Goal: Check status: Check status

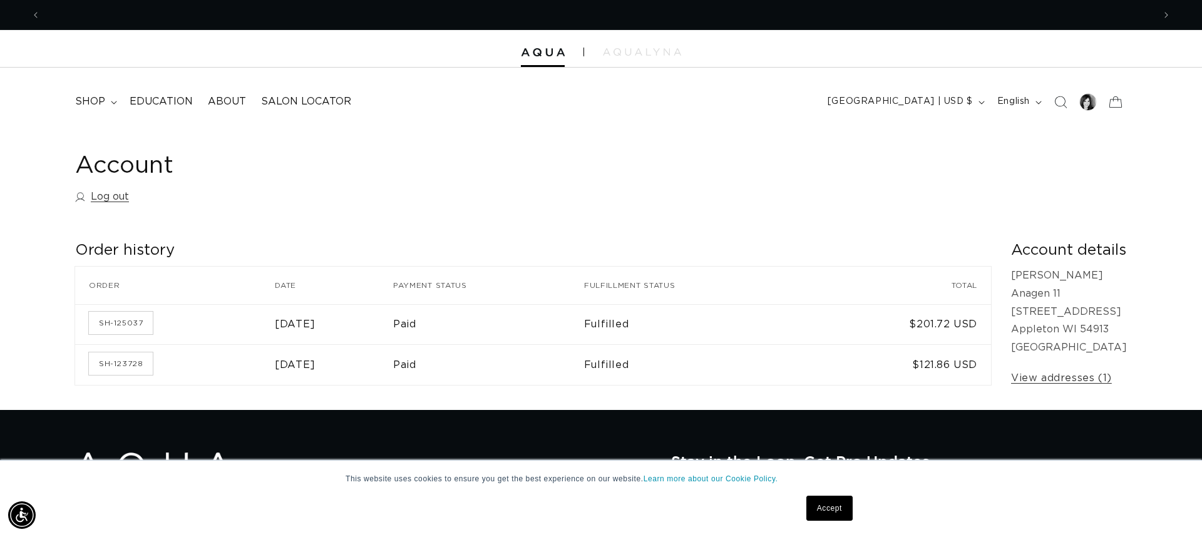
scroll to position [0, 1113]
click at [1087, 102] on div at bounding box center [1088, 102] width 18 height 18
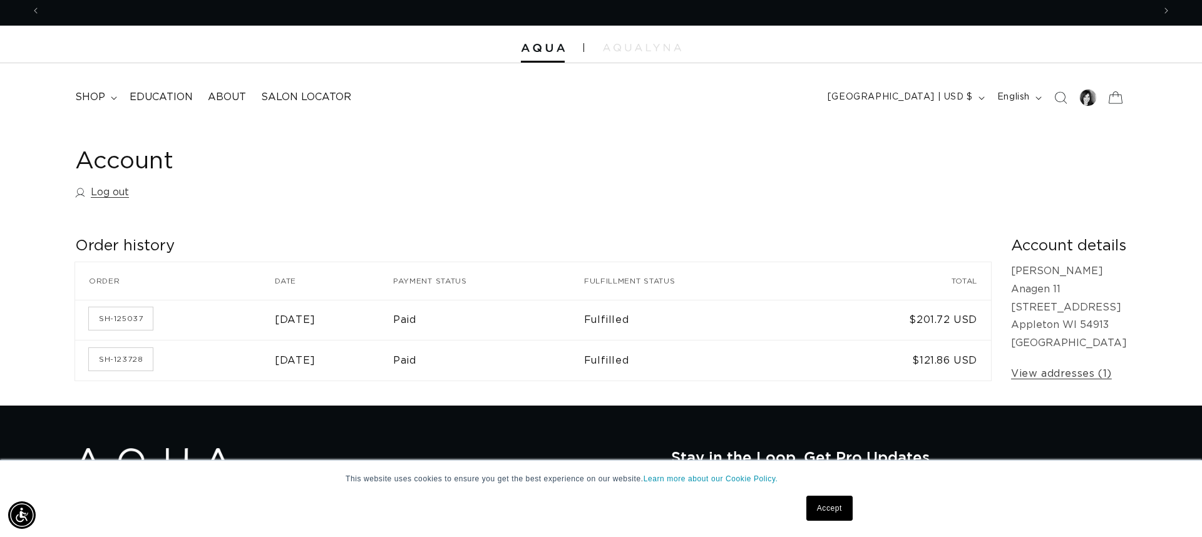
scroll to position [0, 2226]
click at [123, 191] on link "Log out" at bounding box center [102, 192] width 54 height 18
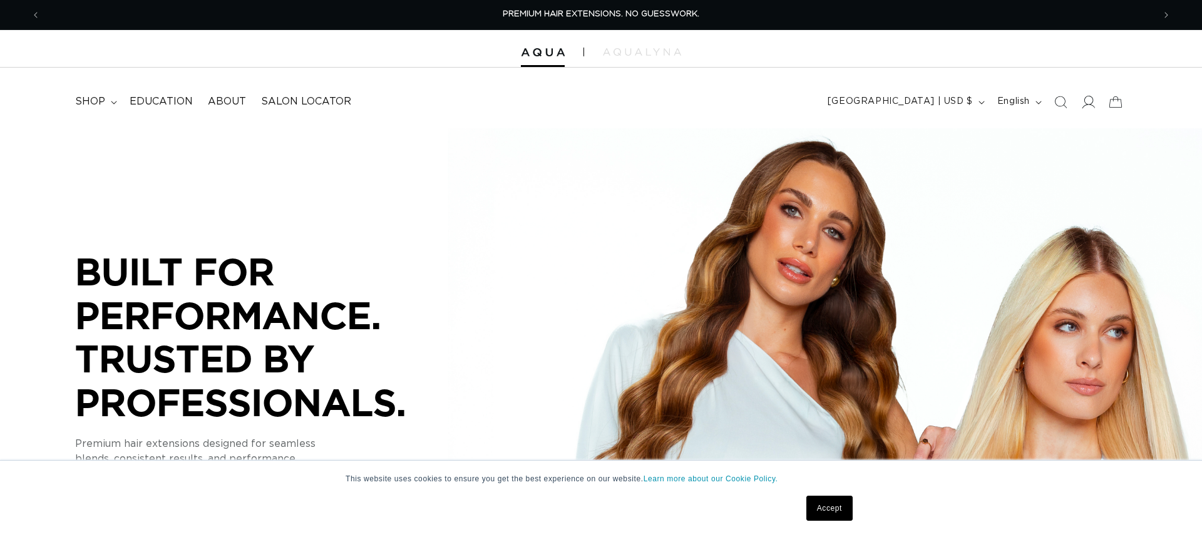
click at [1090, 101] on icon at bounding box center [1087, 101] width 13 height 13
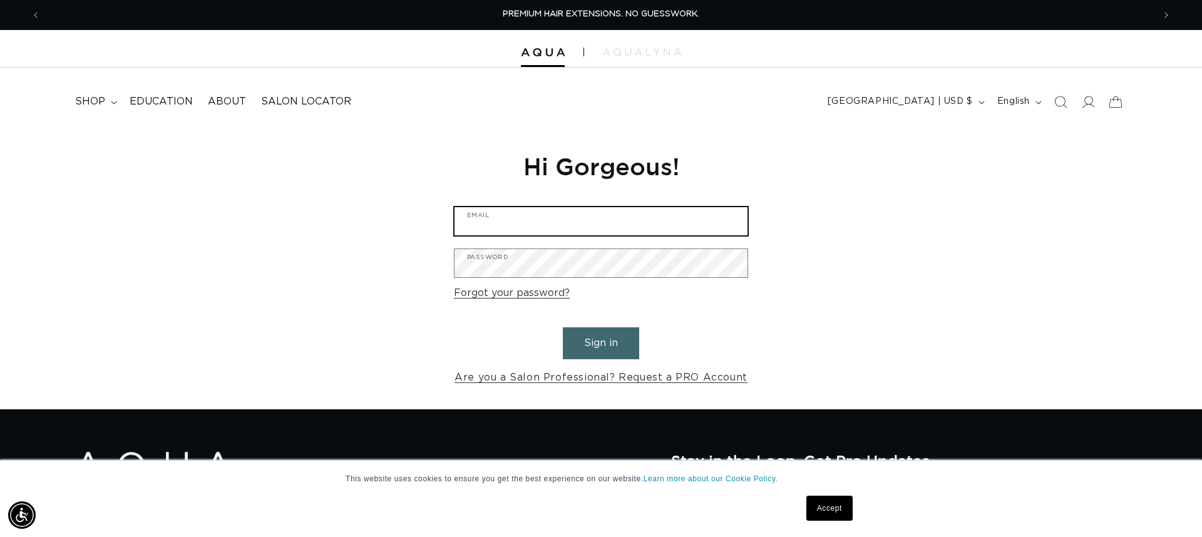
type input "orders.anagen11@gmail.com"
click at [613, 336] on button "Sign in" at bounding box center [601, 343] width 76 height 32
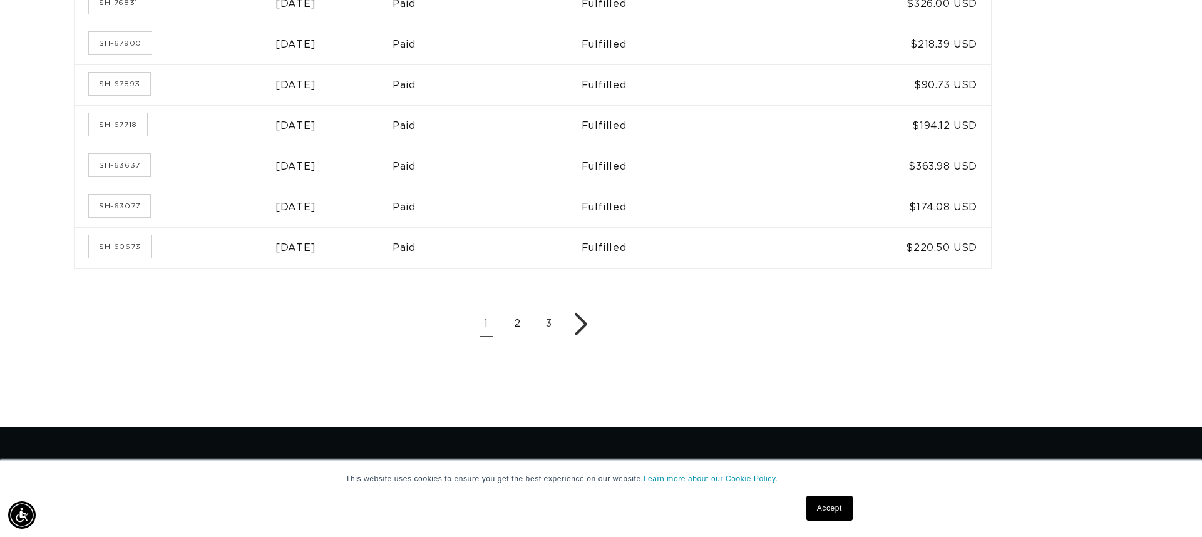
click at [505, 320] on link "2" at bounding box center [517, 324] width 25 height 25
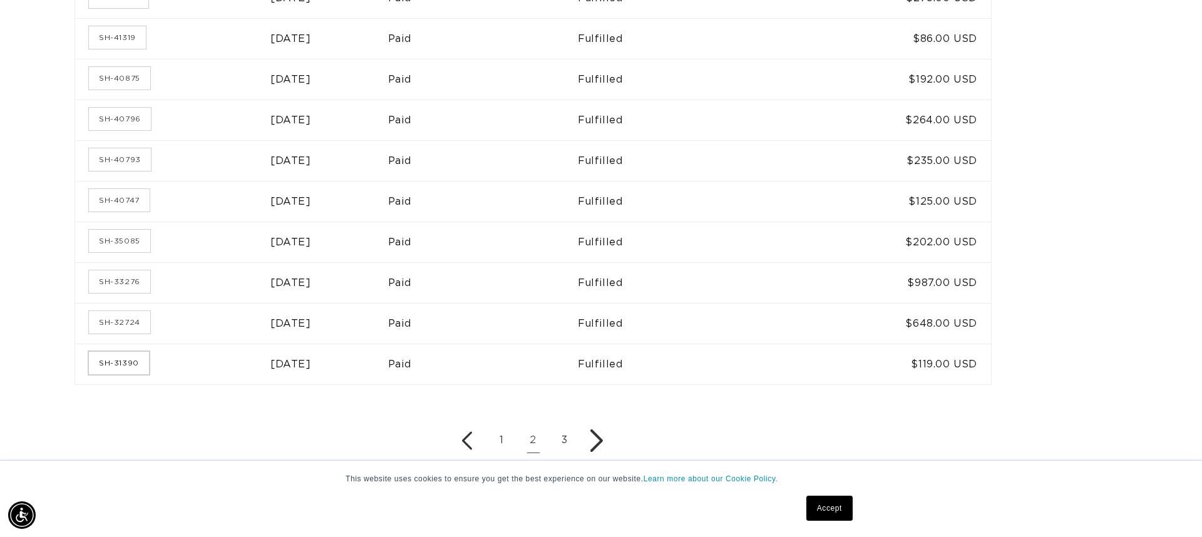
click at [133, 360] on link "SH-31390" at bounding box center [119, 363] width 60 height 23
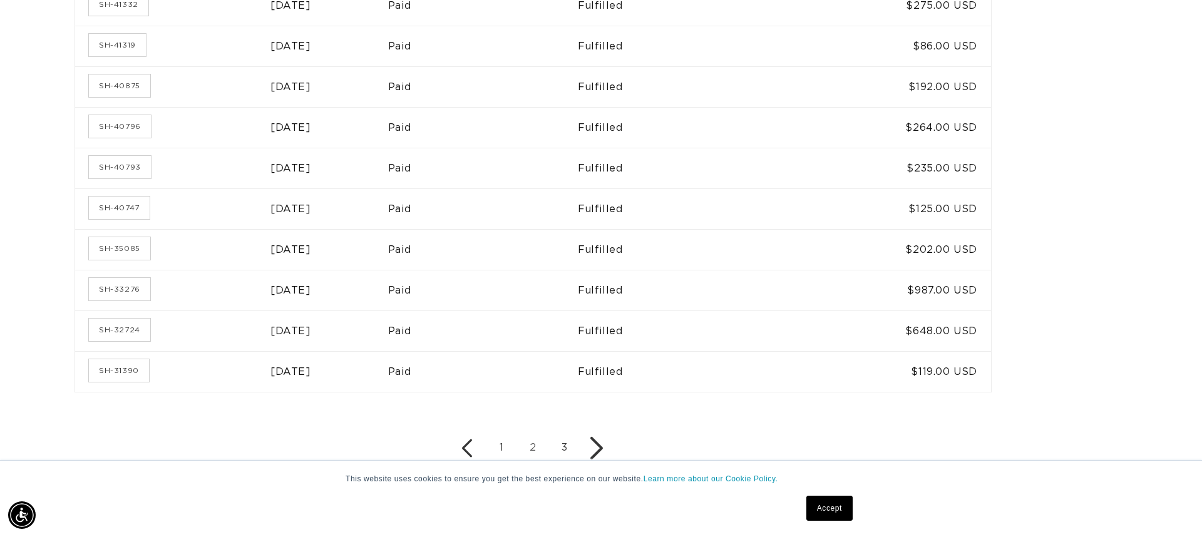
scroll to position [0, 1113]
click at [552, 444] on link "3" at bounding box center [564, 448] width 25 height 25
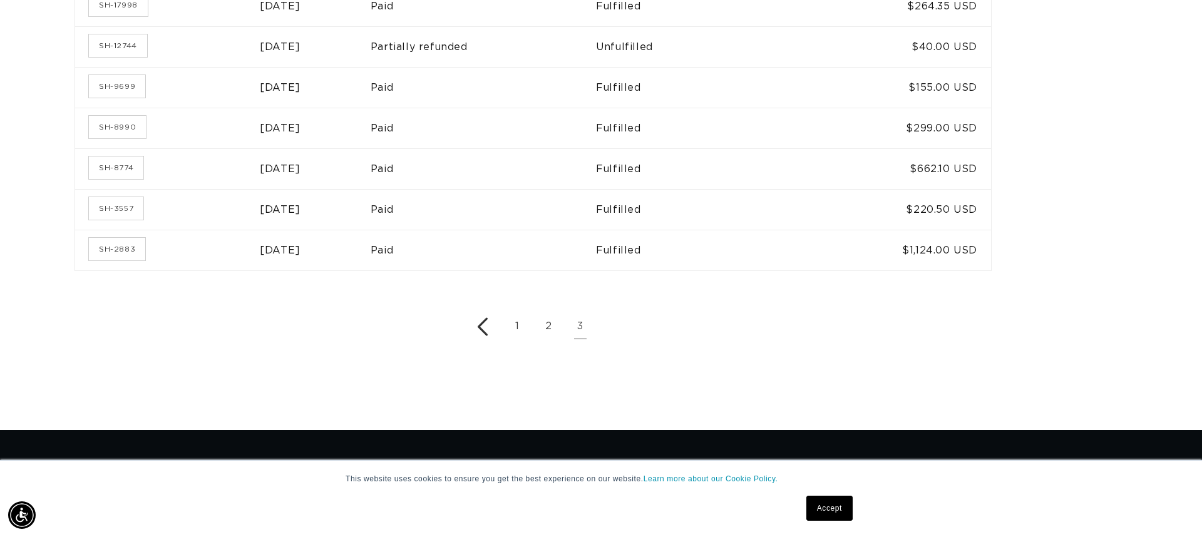
scroll to position [645, 0]
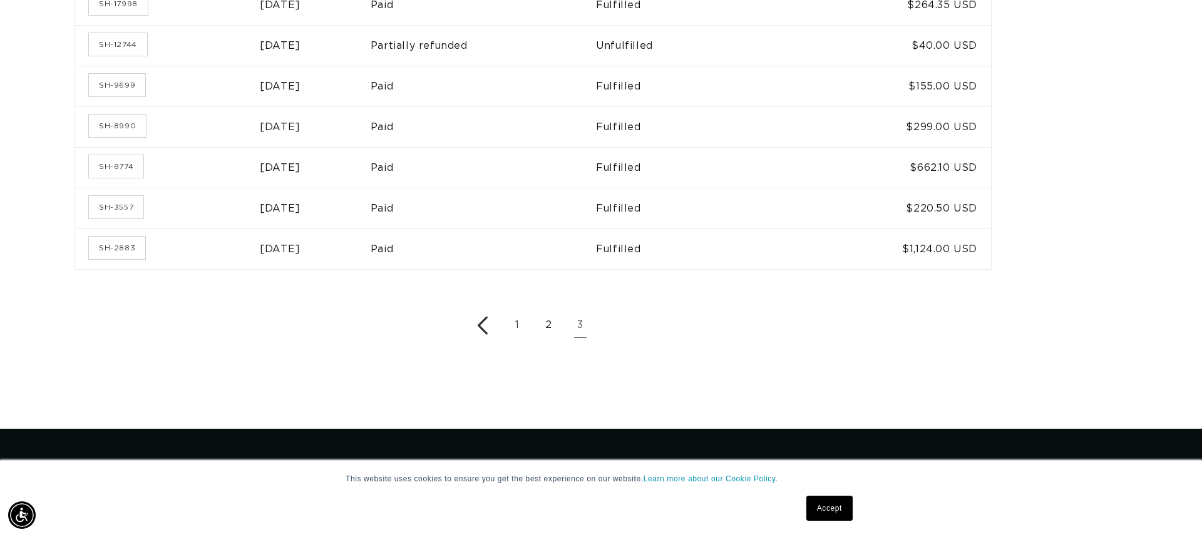
click at [537, 321] on link "2" at bounding box center [548, 325] width 25 height 25
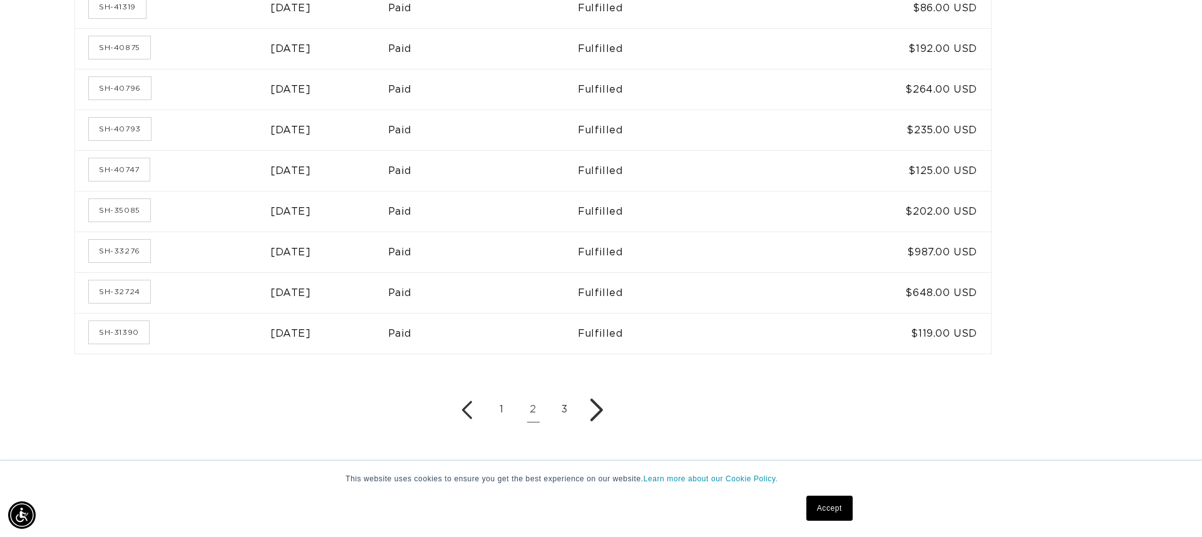
scroll to position [0, 1113]
click at [128, 290] on link "SH-32724" at bounding box center [119, 291] width 61 height 23
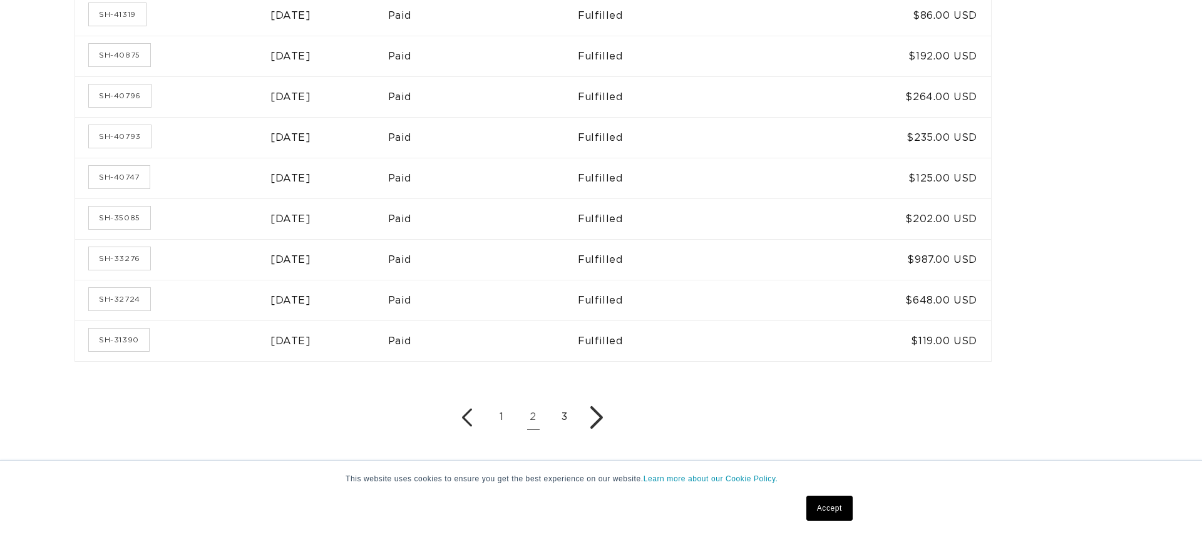
click at [552, 412] on link "3" at bounding box center [564, 417] width 25 height 25
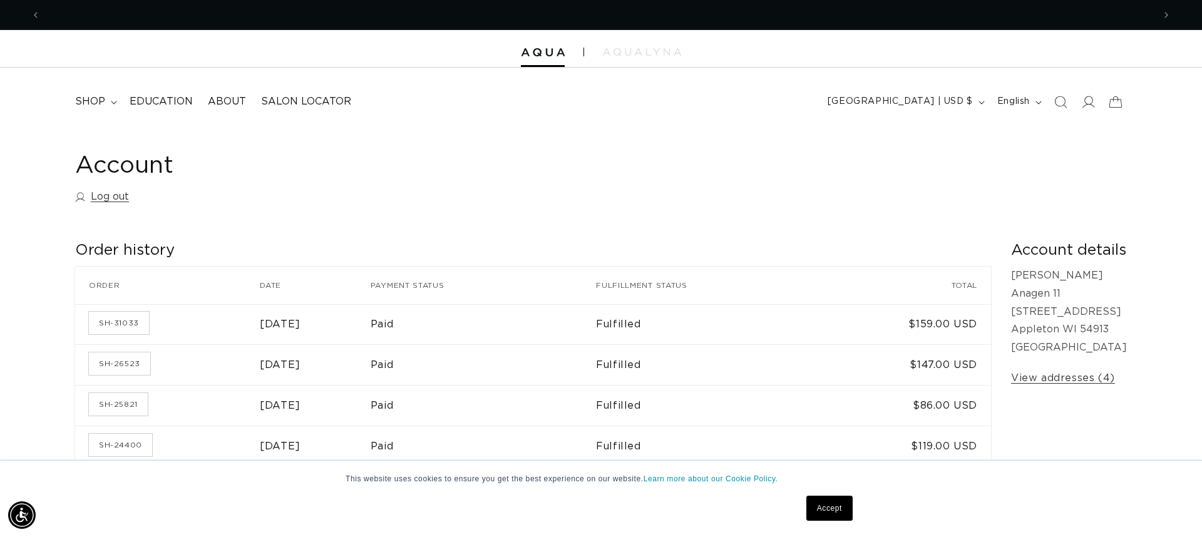
scroll to position [0, 1113]
click at [130, 320] on link "SH-31033" at bounding box center [119, 323] width 60 height 23
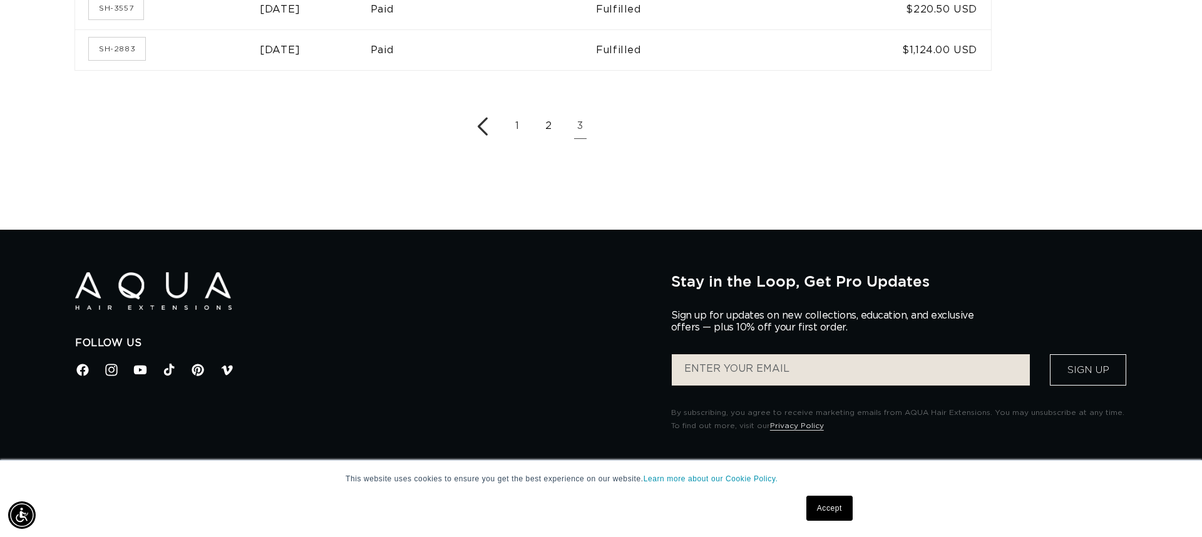
scroll to position [0, 1113]
click at [539, 121] on link "2" at bounding box center [548, 126] width 25 height 25
